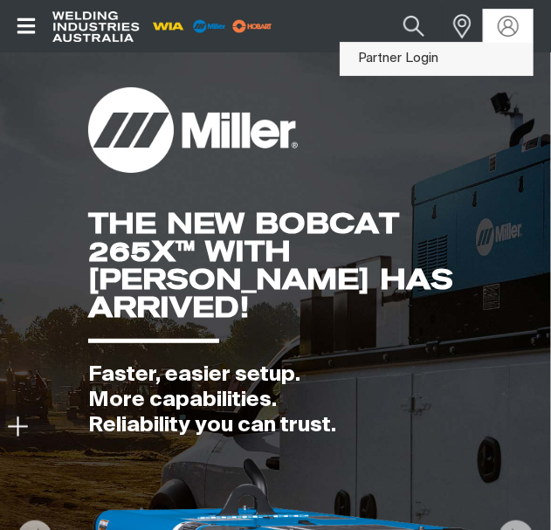
click at [435, 56] on link "Partner Login" at bounding box center [436, 59] width 192 height 32
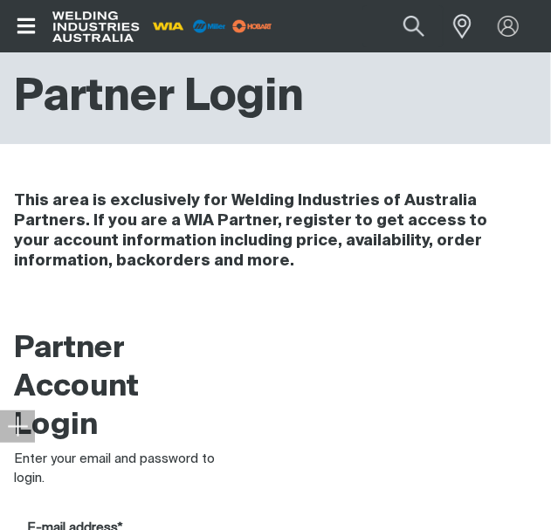
type input "[EMAIL_ADDRESS][DOMAIN_NAME]"
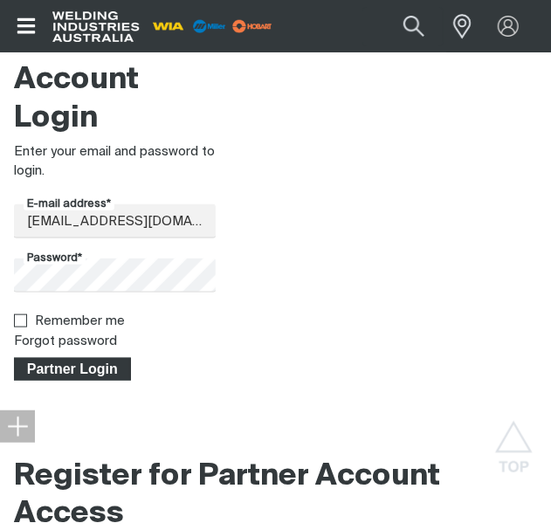
click at [82, 376] on span "Partner Login" at bounding box center [72, 369] width 113 height 23
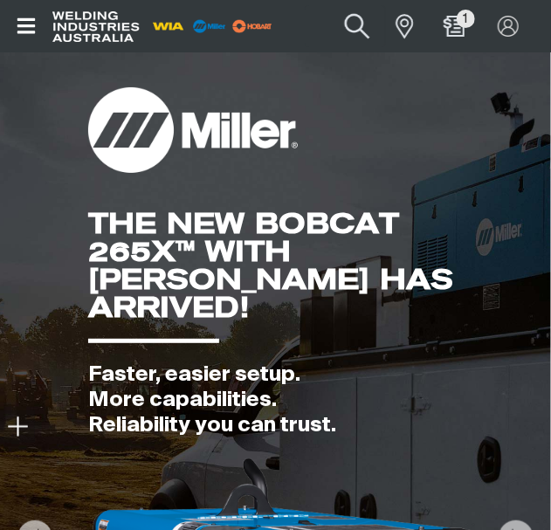
click at [353, 25] on button "Search products" at bounding box center [356, 27] width 71 height 50
click at [220, 31] on input "Search" at bounding box center [250, 25] width 269 height 39
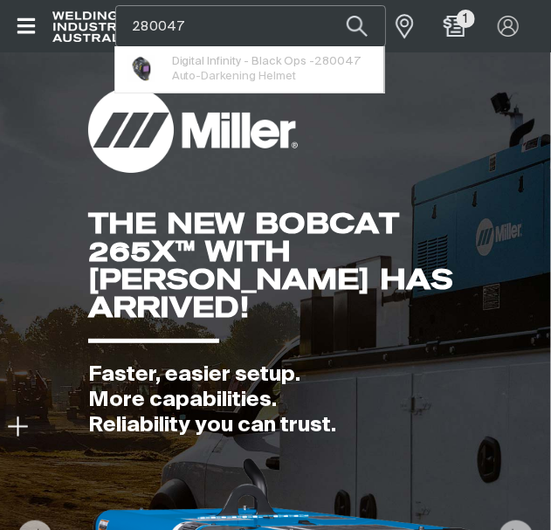
type input "280047"
click at [327, 5] on button "Search products" at bounding box center [356, 25] width 59 height 41
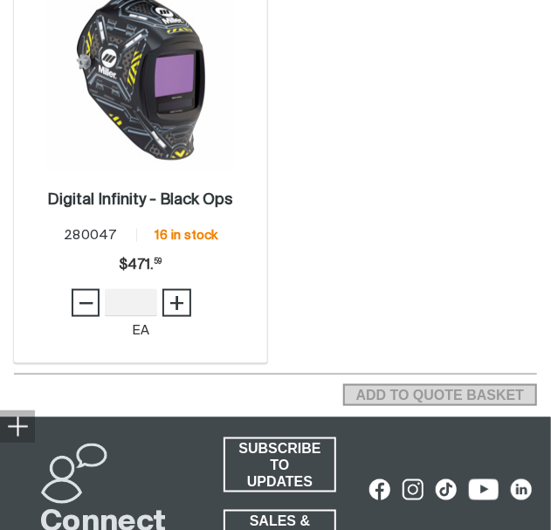
scroll to position [349, 0]
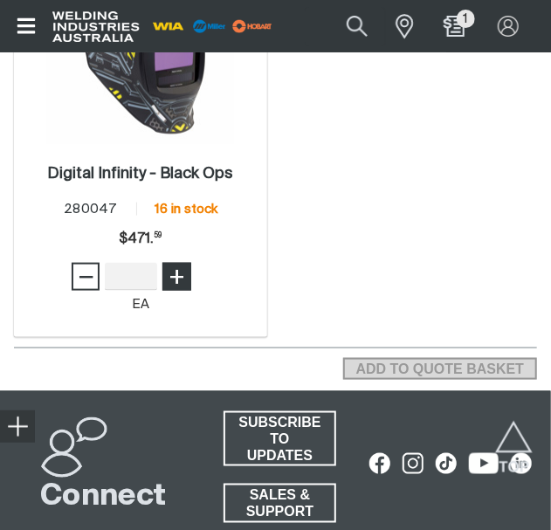
type input "1"
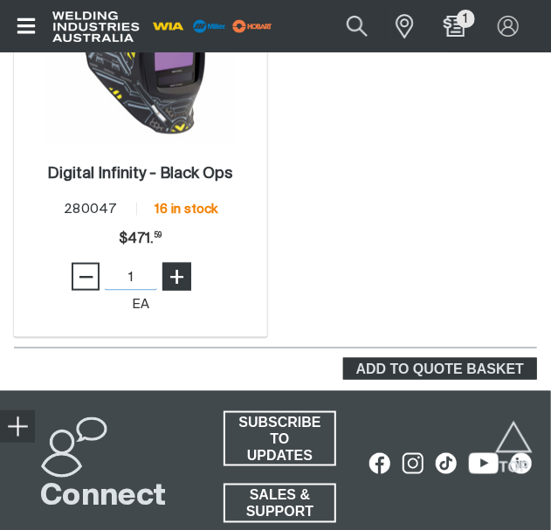
click at [185, 285] on span "+" at bounding box center [176, 277] width 17 height 30
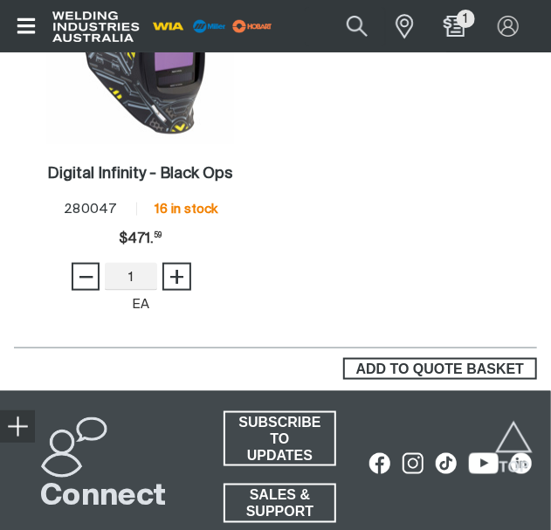
click at [462, 370] on span "ADD TO QUOTE BASKET" at bounding box center [440, 369] width 190 height 23
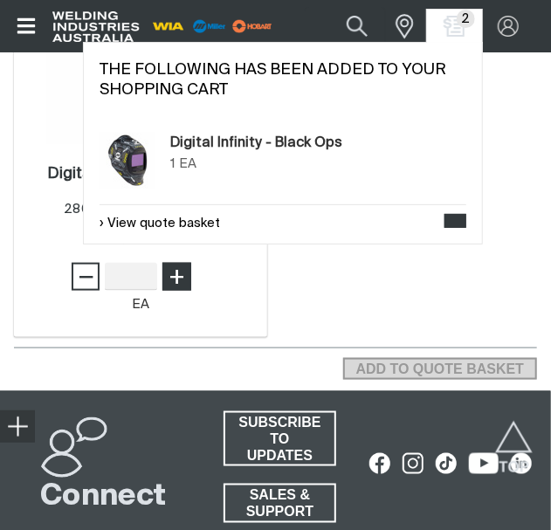
type input "1"
click at [184, 272] on span "+" at bounding box center [176, 277] width 17 height 30
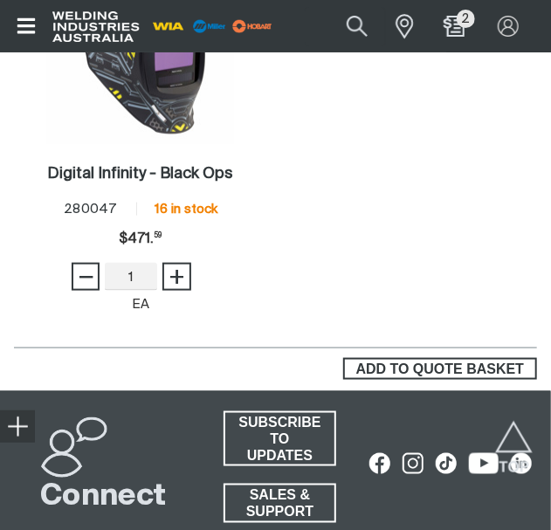
click at [462, 367] on span "ADD TO QUOTE BASKET" at bounding box center [440, 369] width 190 height 23
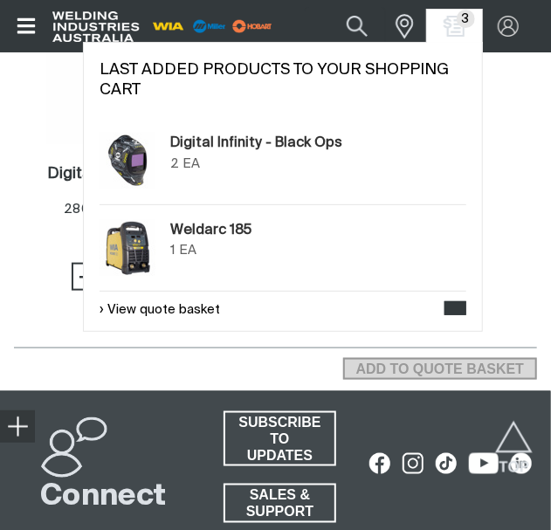
click at [460, 20] on span "3" at bounding box center [465, 19] width 18 height 18
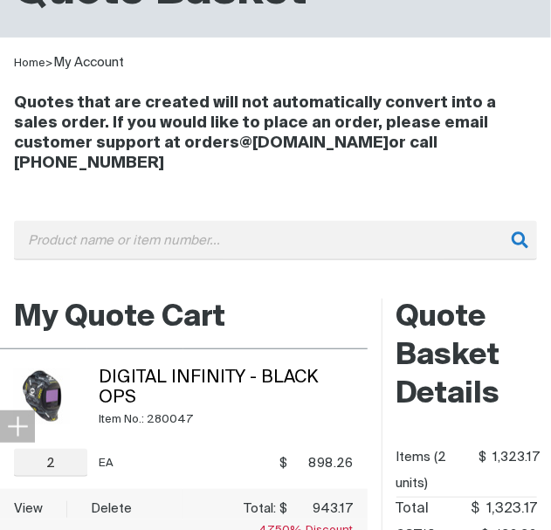
scroll to position [291, 0]
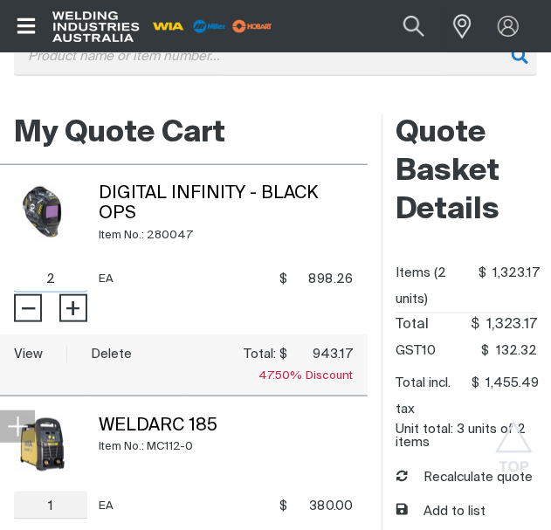
click at [59, 264] on input "2" at bounding box center [50, 278] width 73 height 28
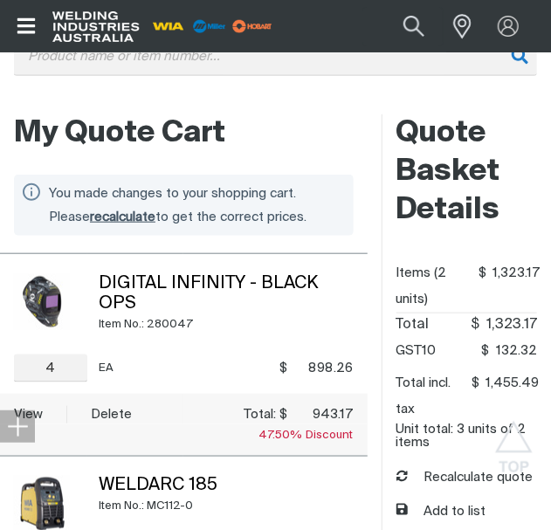
scroll to position [290, 0]
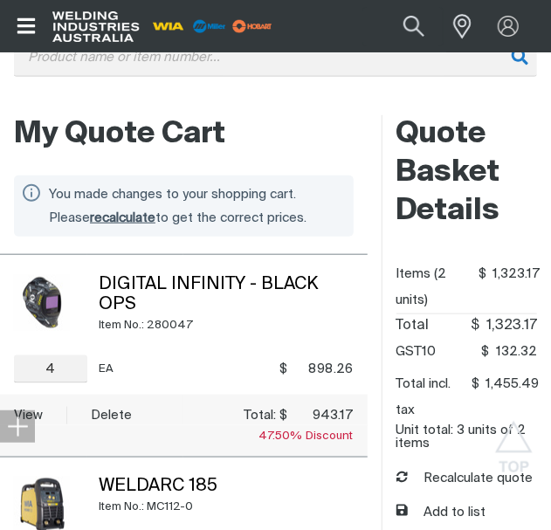
drag, startPoint x: 98, startPoint y: 333, endPoint x: 137, endPoint y: 324, distance: 40.4
click at [107, 355] on div "EA" at bounding box center [142, 369] width 86 height 28
click at [137, 343] on td "EA" at bounding box center [135, 368] width 96 height 51
click at [305, 315] on div "Item No.: 280047" at bounding box center [226, 325] width 255 height 20
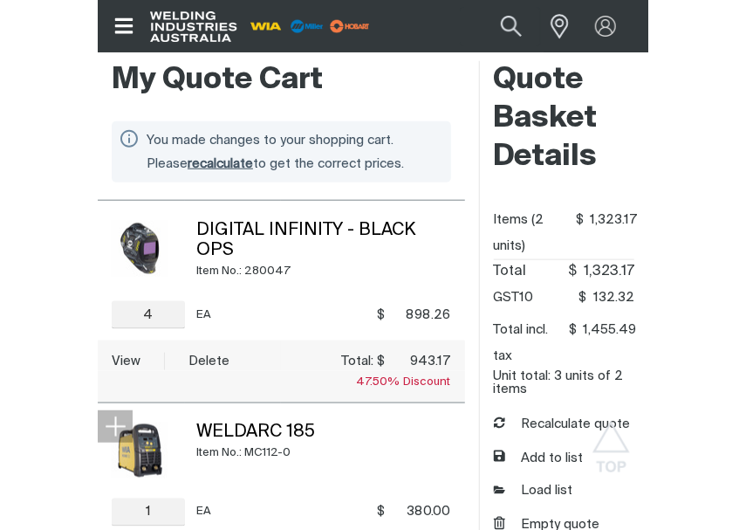
scroll to position [407, 0]
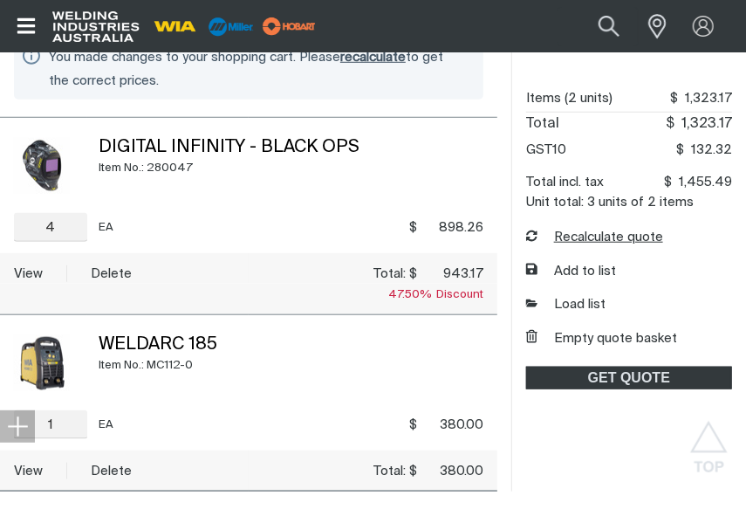
click at [550, 242] on button "Recalculate quote" at bounding box center [594, 238] width 137 height 20
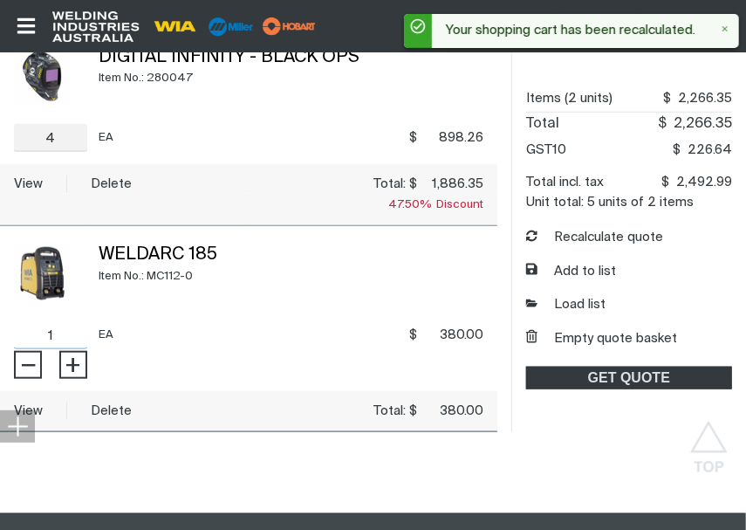
click at [59, 333] on input "1" at bounding box center [50, 335] width 73 height 28
click at [28, 361] on span "−" at bounding box center [28, 365] width 17 height 30
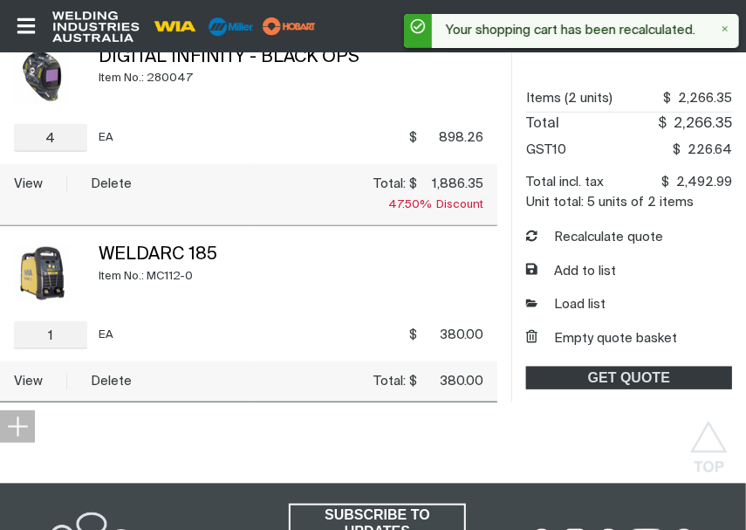
click at [105, 410] on div "My Quote Cart You made changes to your shopping cart. Please recalculate to get…" at bounding box center [373, 190] width 746 height 446
click at [112, 385] on button "Delete" at bounding box center [111, 381] width 41 height 20
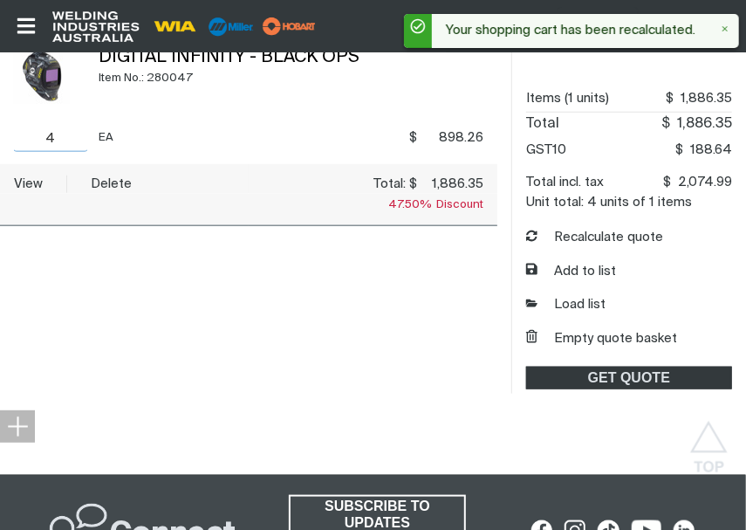
click at [68, 138] on input "4" at bounding box center [50, 138] width 73 height 28
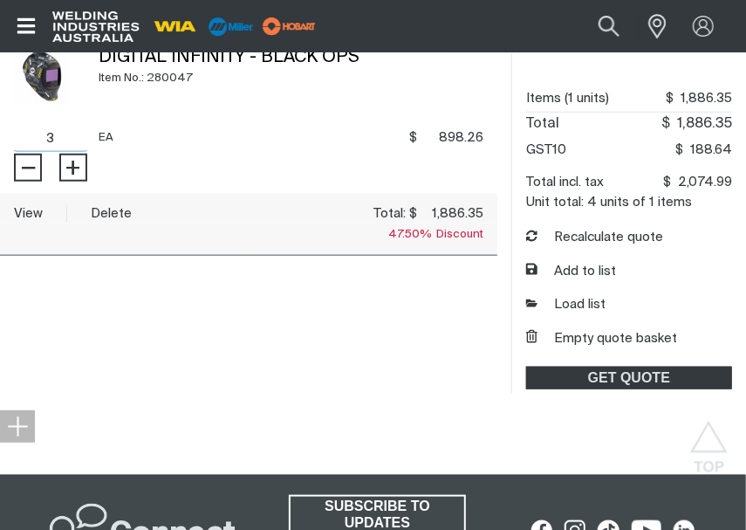
click at [24, 163] on tbody "Digital Infinity - Black Ops Item No.: 280047 − 3 Quantity + EA $ 898.26 $898.2…" at bounding box center [248, 141] width 497 height 227
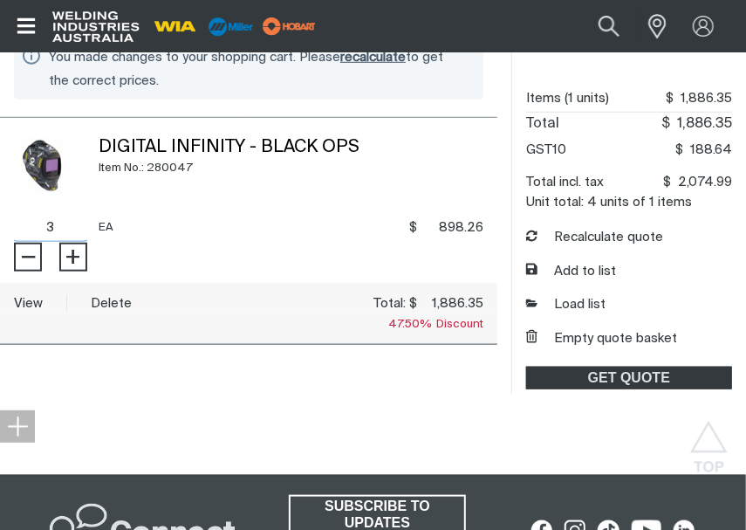
scroll to position [406, 0]
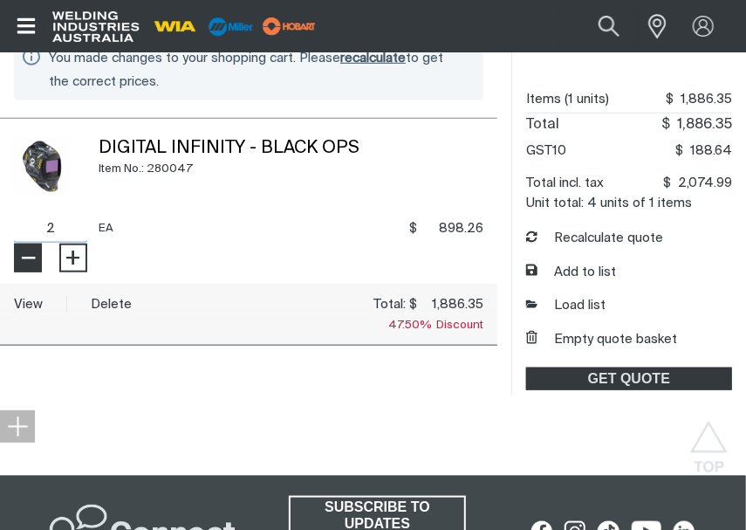
click at [33, 258] on span "−" at bounding box center [28, 258] width 17 height 30
click at [550, 234] on button "Recalculate quote" at bounding box center [594, 239] width 137 height 20
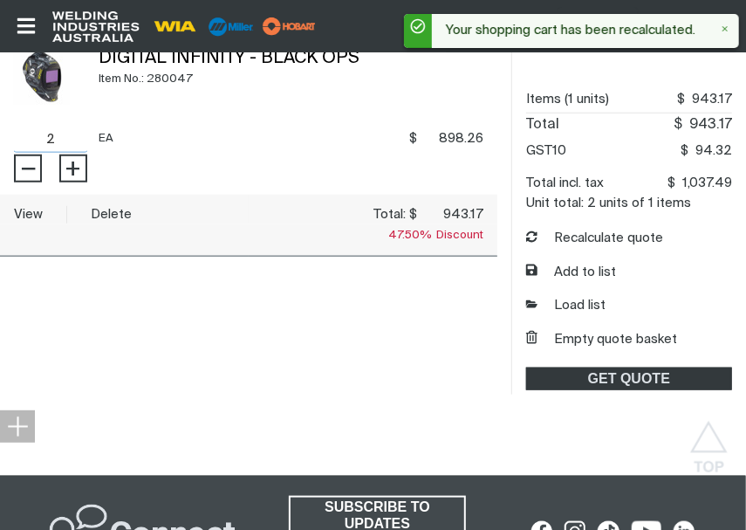
click at [41, 141] on input "2" at bounding box center [50, 139] width 73 height 28
type input "1"
click at [33, 168] on tbody "Digital Infinity - Black Ops Item No.: 280047 − 1 Quantity + EA $ 898.26 $898.2…" at bounding box center [248, 142] width 497 height 227
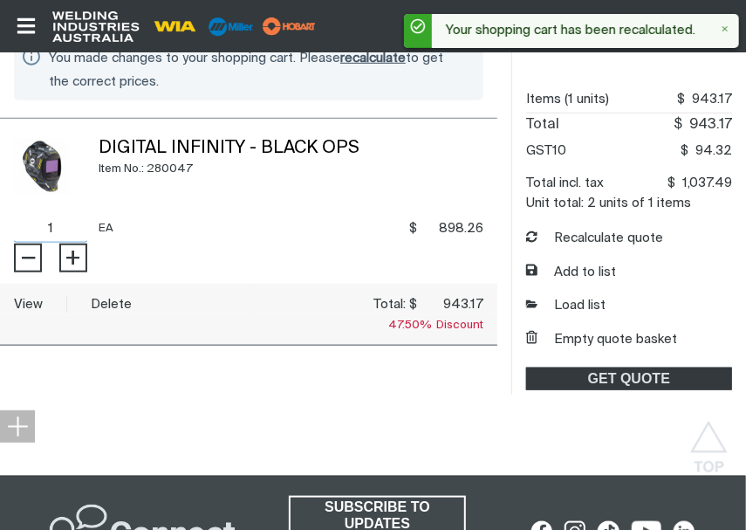
scroll to position [405, 0]
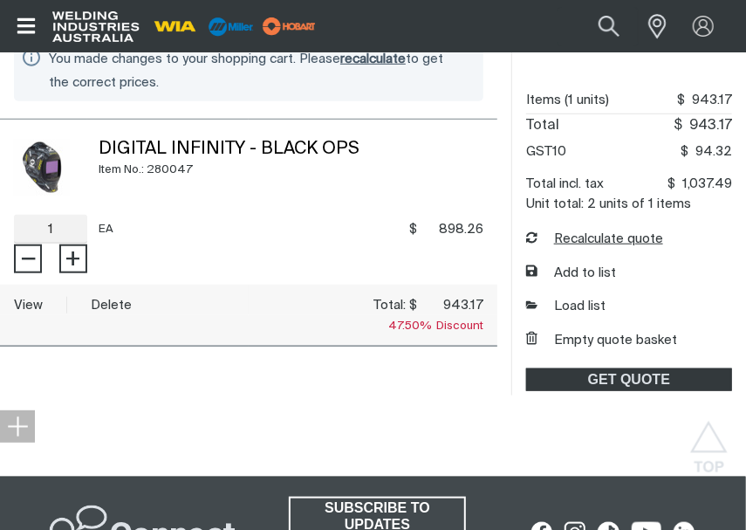
click at [550, 237] on button "Recalculate quote" at bounding box center [594, 240] width 137 height 20
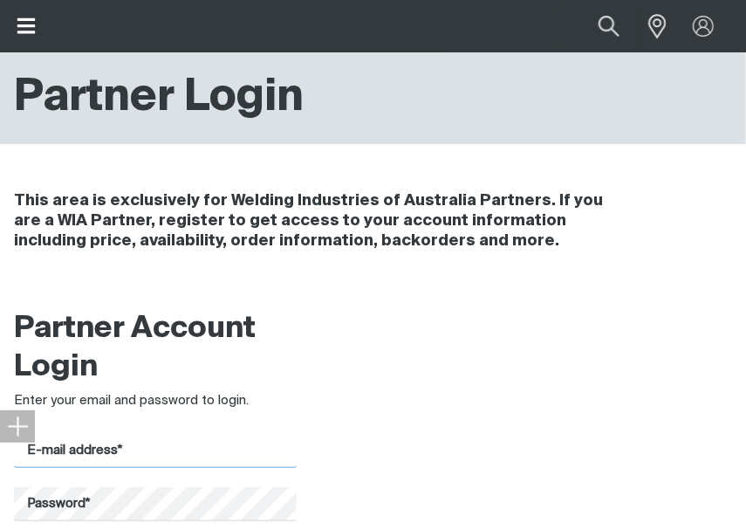
type input "[EMAIL_ADDRESS][DOMAIN_NAME]"
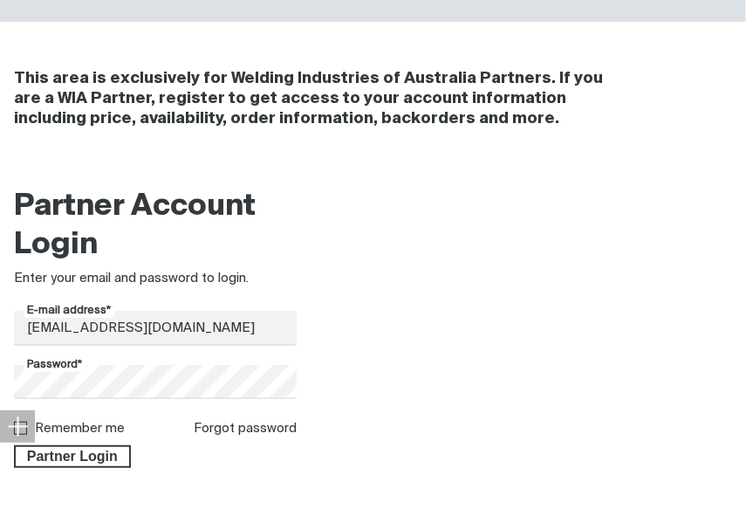
scroll to position [407, 0]
